Goal: Information Seeking & Learning: Find specific page/section

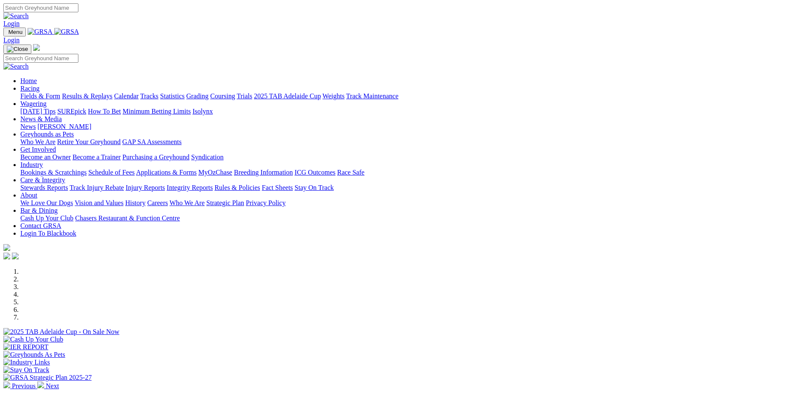
click at [213, 184] on link "Integrity Reports" at bounding box center [190, 187] width 46 height 7
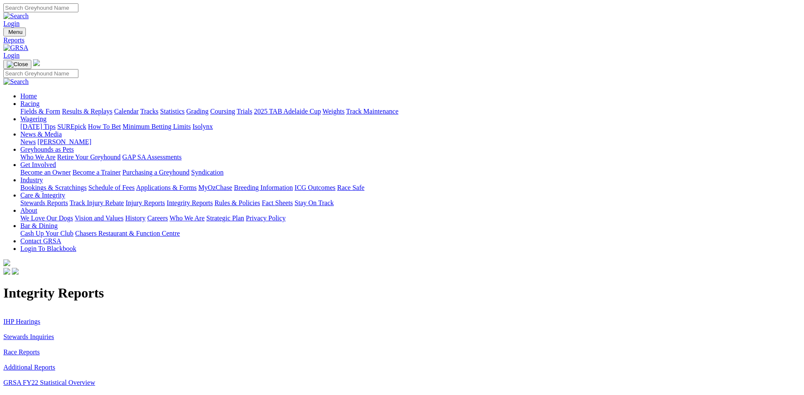
click at [54, 333] on link "Stewards Inquiries" at bounding box center [28, 336] width 51 height 7
